Goal: Task Accomplishment & Management: Use online tool/utility

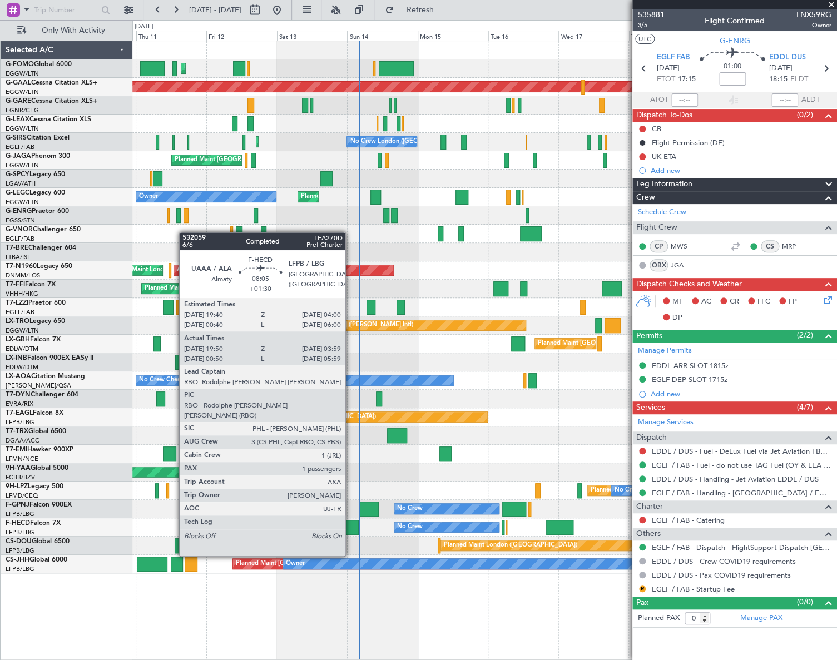
click at [350, 525] on div at bounding box center [346, 527] width 24 height 15
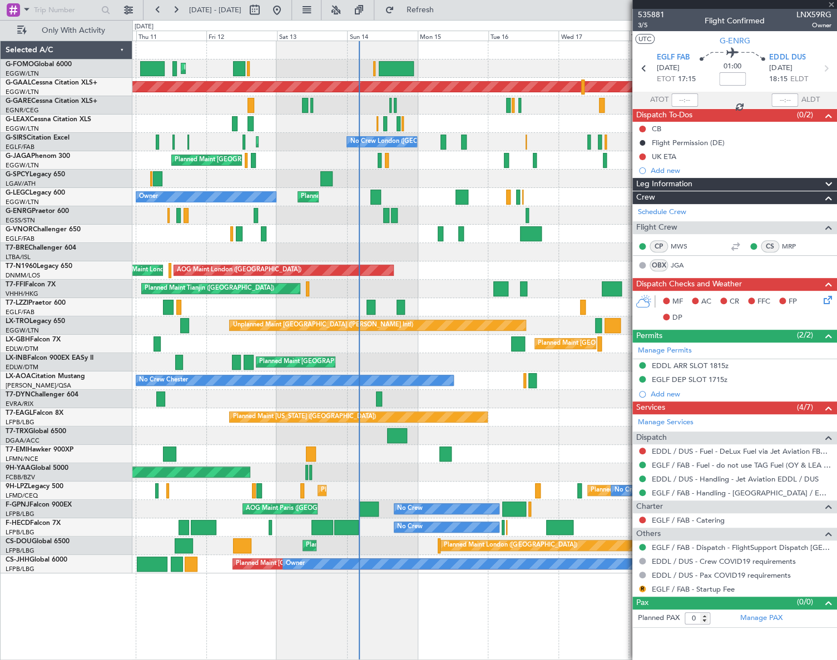
type input "+01:30"
type input "20:00"
type input "03:54"
type input "1"
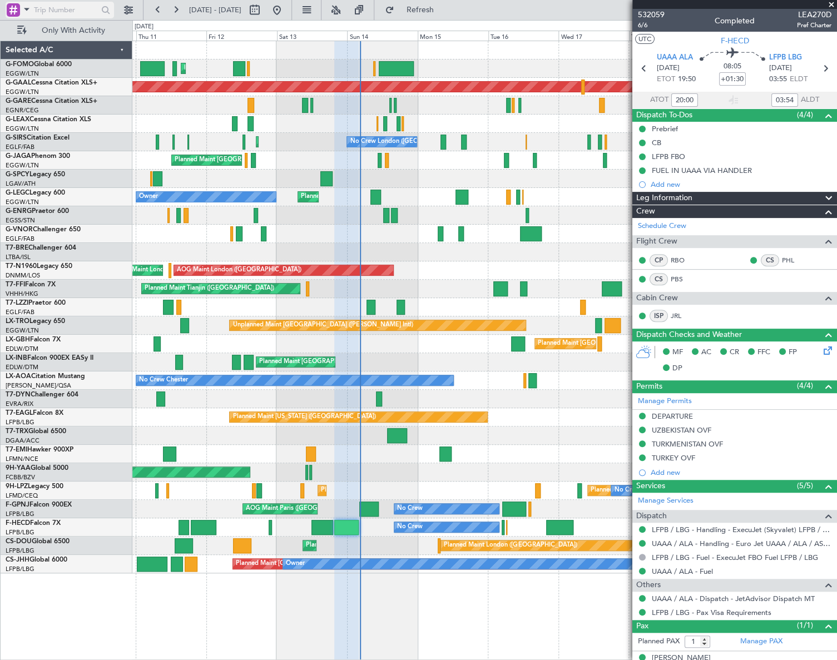
drag, startPoint x: 24, startPoint y: 8, endPoint x: 26, endPoint y: 16, distance: 8.5
click at [24, 8] on span at bounding box center [26, 9] width 13 height 14
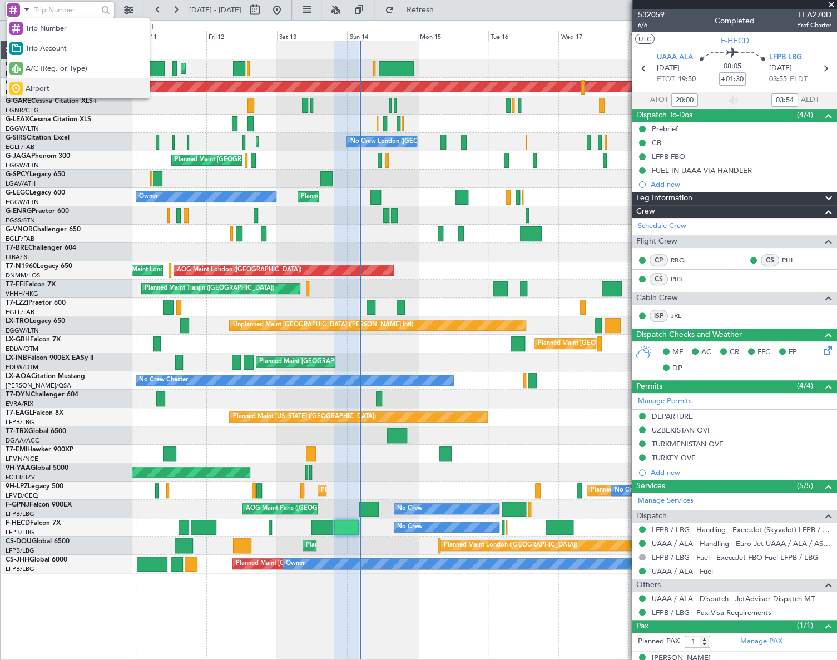
click at [37, 87] on span "Airport" at bounding box center [38, 88] width 24 height 11
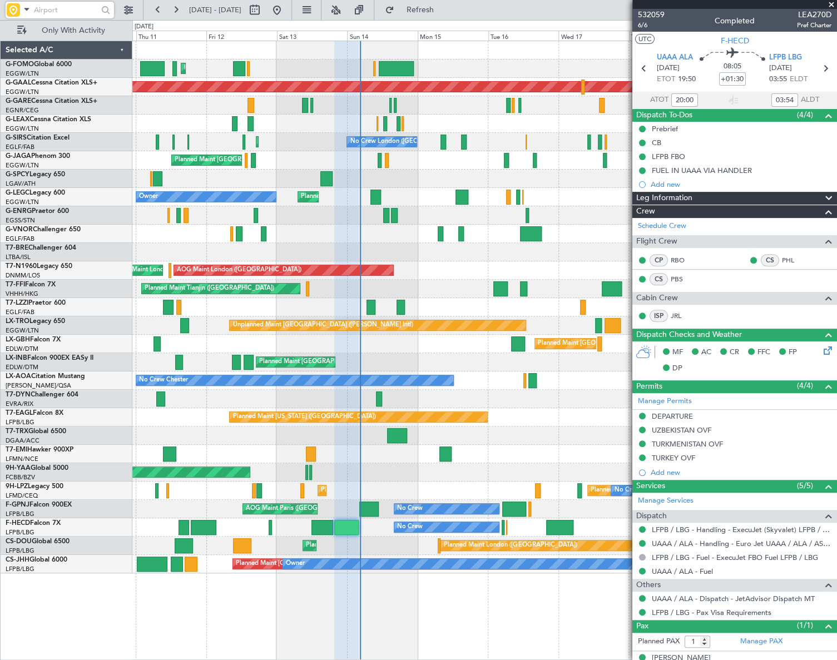
click at [56, 9] on input "text" at bounding box center [66, 10] width 64 height 17
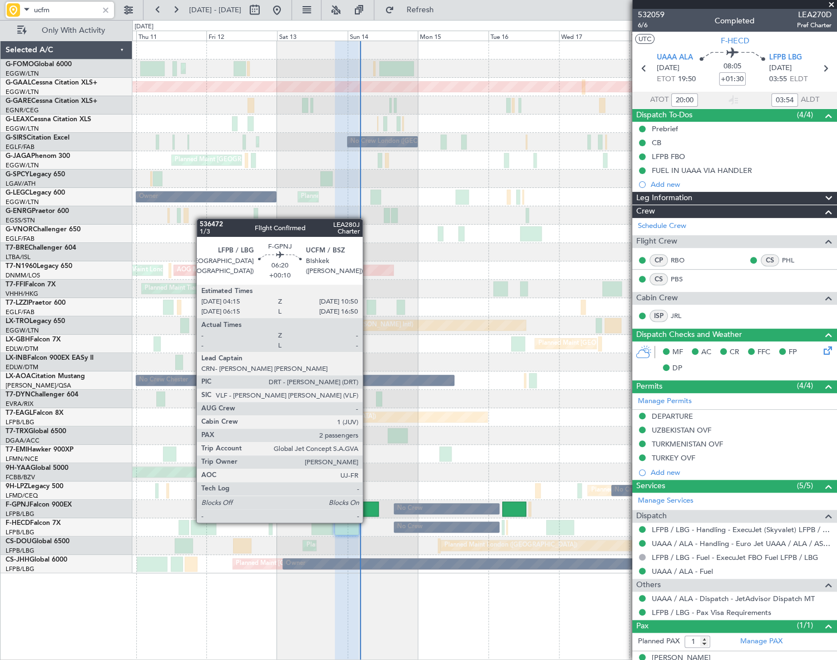
click at [367, 511] on div at bounding box center [368, 508] width 19 height 15
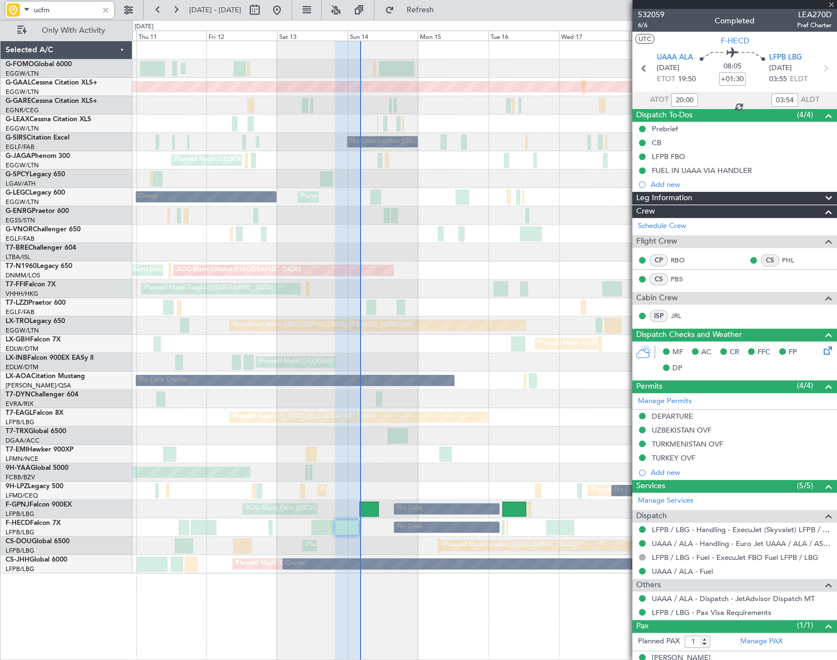
type input "ucfm"
click at [103, 13] on div at bounding box center [106, 10] width 12 height 12
type input "+00:10"
type input "2"
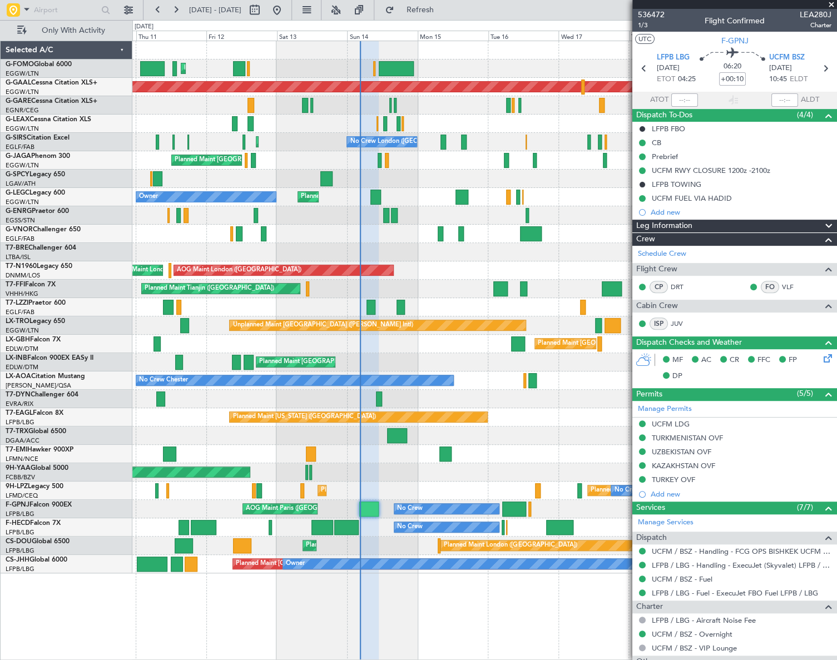
click at [810, 14] on span "LEA280J" at bounding box center [815, 15] width 32 height 12
copy span "LEA280J"
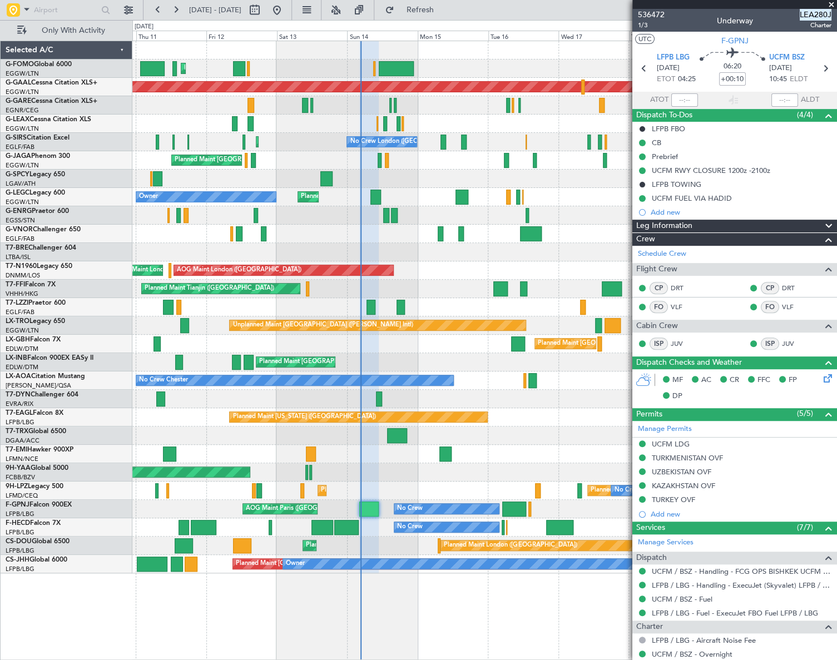
type input "04:36"
